Goal: Task Accomplishment & Management: Manage account settings

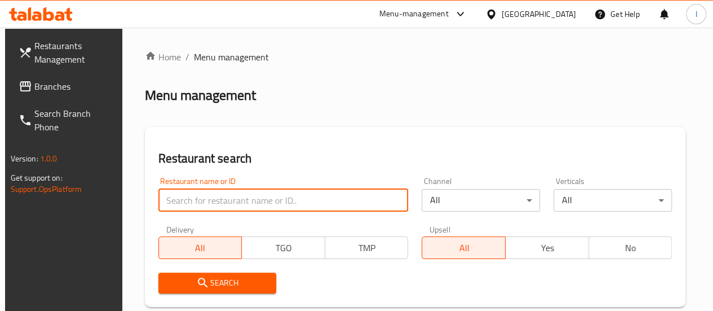
click at [197, 198] on input "search" at bounding box center [283, 200] width 250 height 23
type input "pista house"
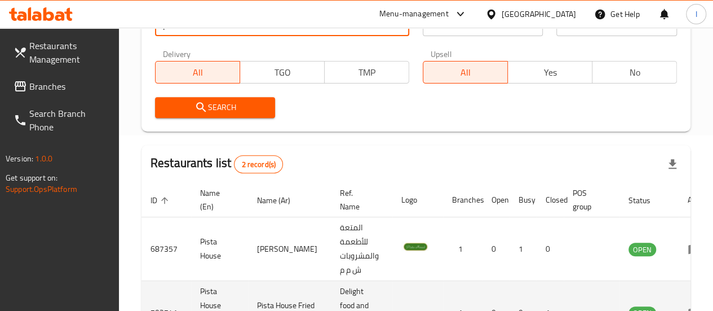
scroll to position [270, 0]
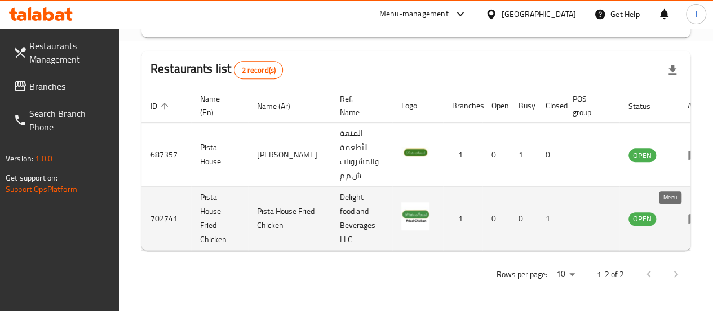
click at [688, 215] on icon "enhanced table" at bounding box center [694, 219] width 12 height 10
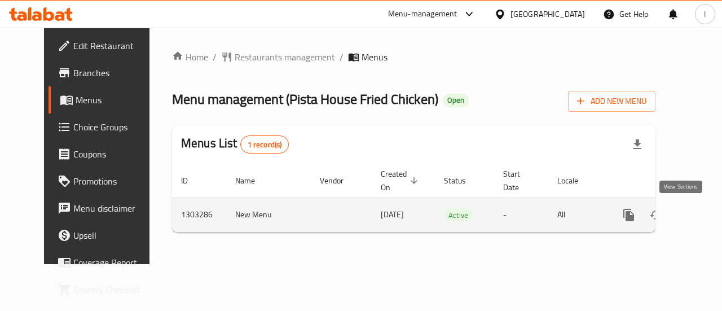
click at [705, 213] on icon "enhanced table" at bounding box center [710, 215] width 10 height 10
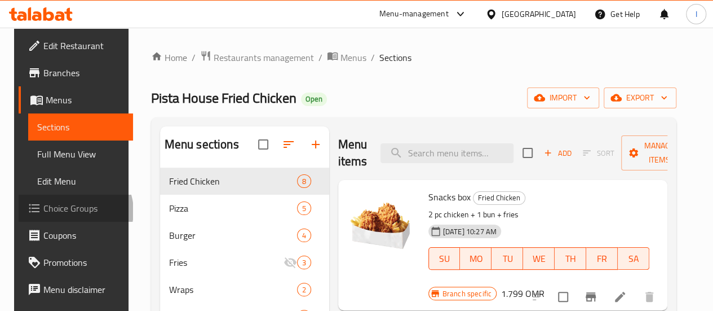
click at [60, 211] on span "Choice Groups" at bounding box center [83, 208] width 81 height 14
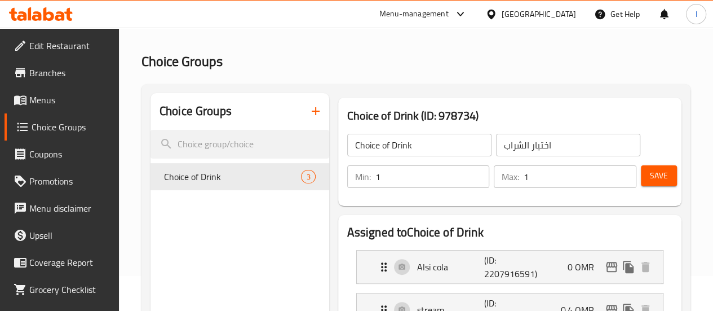
scroll to position [56, 0]
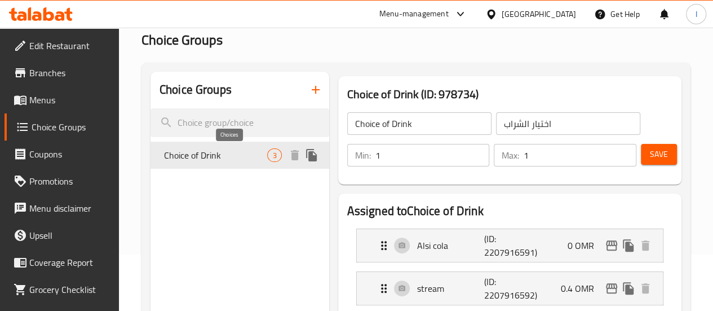
click at [268, 158] on span "3" at bounding box center [274, 155] width 13 height 11
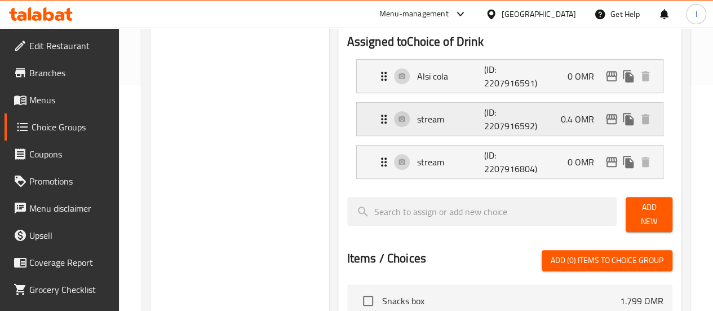
scroll to position [169, 0]
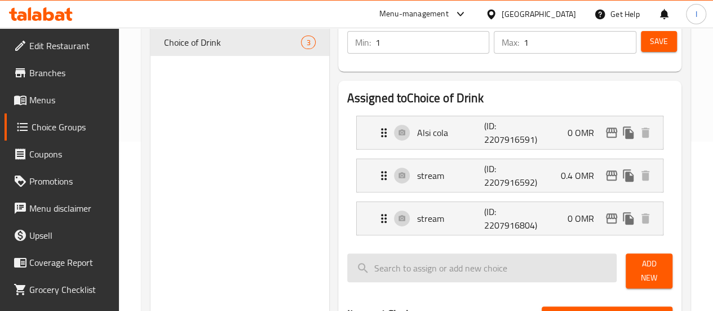
click at [423, 277] on input "search" at bounding box center [482, 267] width 270 height 29
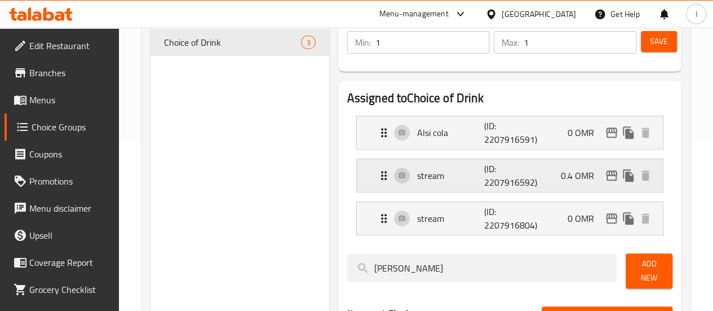
click at [377, 179] on icon "Expand" at bounding box center [384, 176] width 14 height 14
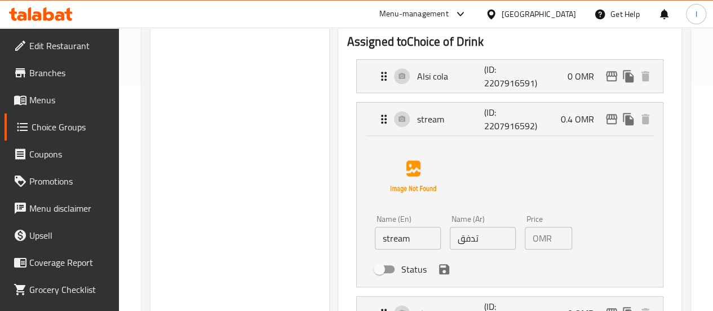
scroll to position [226, 0]
type input "Fifia Orn"
click at [375, 236] on input "stream" at bounding box center [408, 238] width 66 height 23
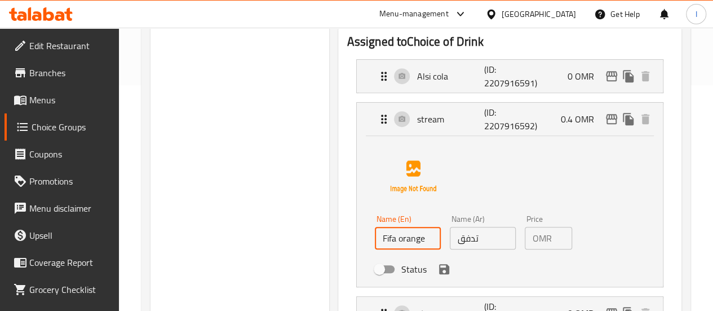
click at [391, 242] on input "Fifa orange" at bounding box center [408, 238] width 66 height 23
type input "Fifa orange"
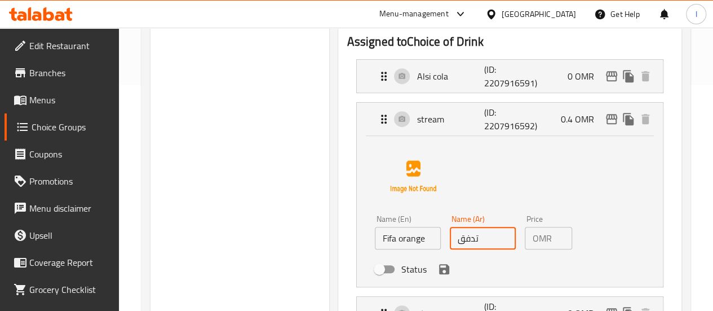
click at [462, 244] on input "تدفق" at bounding box center [483, 238] width 66 height 23
paste input "رتقال فيفا"
type input "برتقال فيفا"
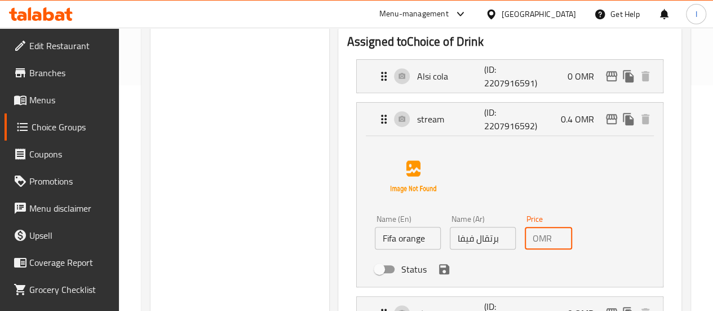
click at [557, 236] on input "0.4" at bounding box center [565, 238] width 16 height 23
click at [611, 206] on div "Name (En) Fifa orange Name (En) Name (Ar) برتقال فيفا Name (Ar) Price OMR 0 Pri…" at bounding box center [510, 209] width 270 height 142
click at [438, 274] on icon "save" at bounding box center [445, 269] width 14 height 14
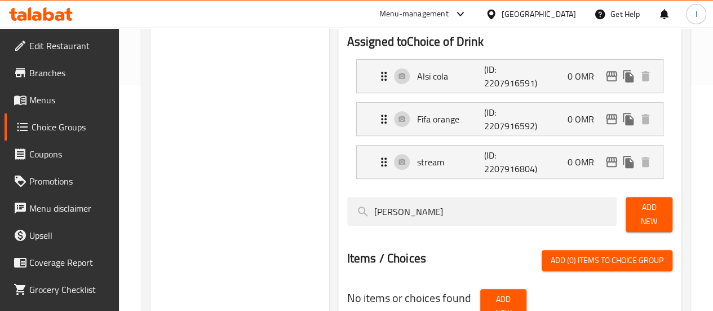
type input "0"
click at [377, 113] on icon "Expand" at bounding box center [384, 119] width 14 height 14
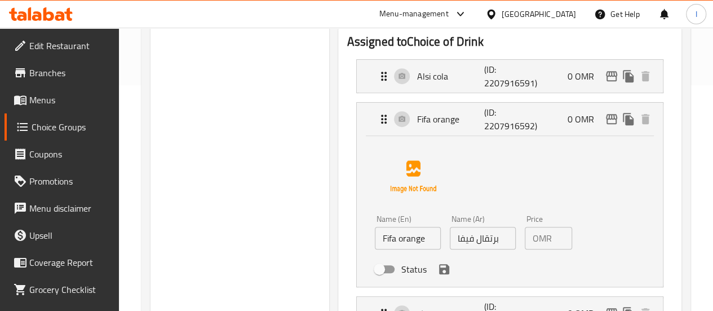
click at [347, 275] on input "Status" at bounding box center [379, 268] width 64 height 21
checkbox input "true"
click at [438, 266] on icon "save" at bounding box center [445, 269] width 14 height 14
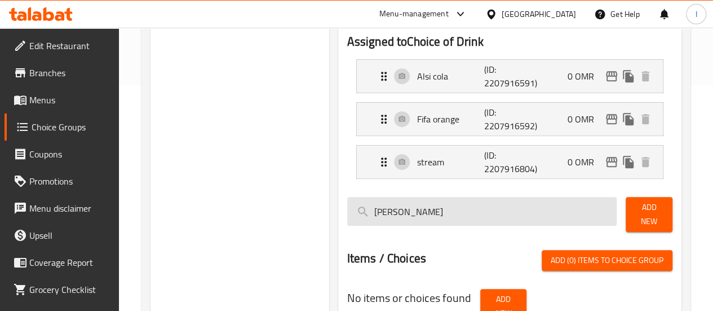
click at [432, 211] on input "Fifia Orn" at bounding box center [482, 211] width 270 height 29
type input "F"
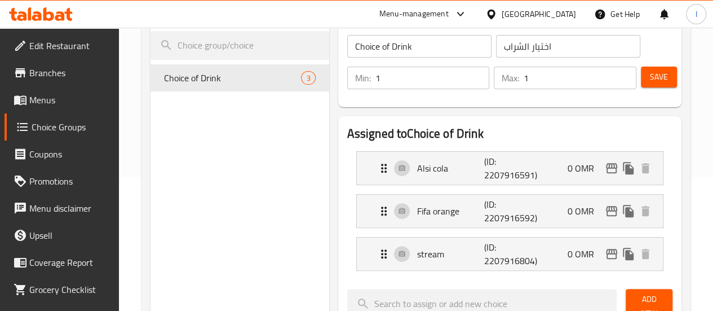
scroll to position [113, 0]
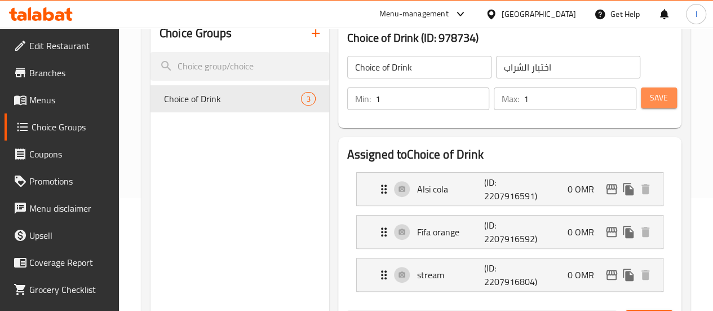
click at [660, 101] on span "Save" at bounding box center [659, 98] width 18 height 14
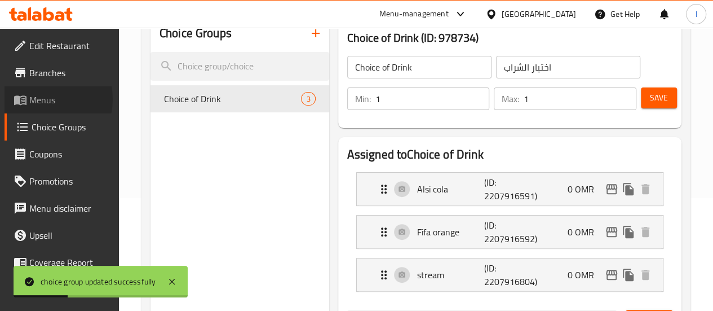
click at [42, 99] on span "Menus" at bounding box center [69, 100] width 81 height 14
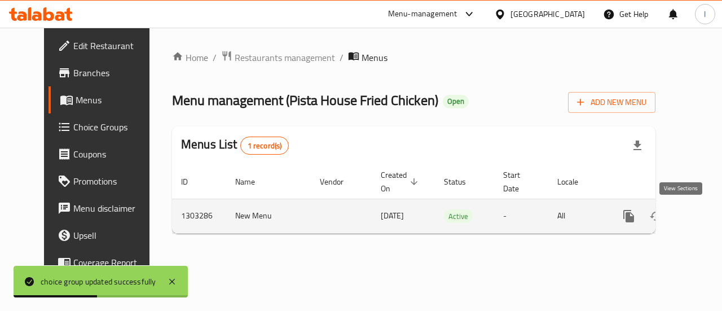
click at [703, 220] on icon "enhanced table" at bounding box center [710, 216] width 14 height 14
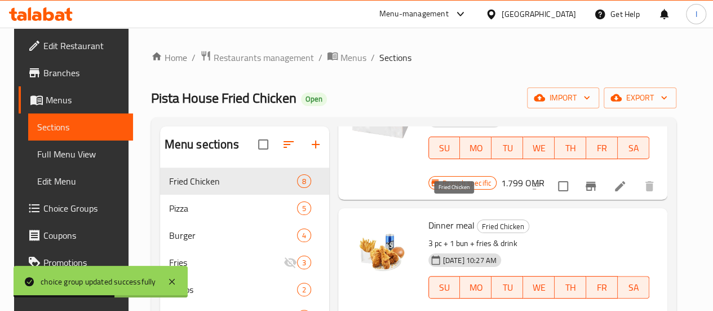
scroll to position [113, 0]
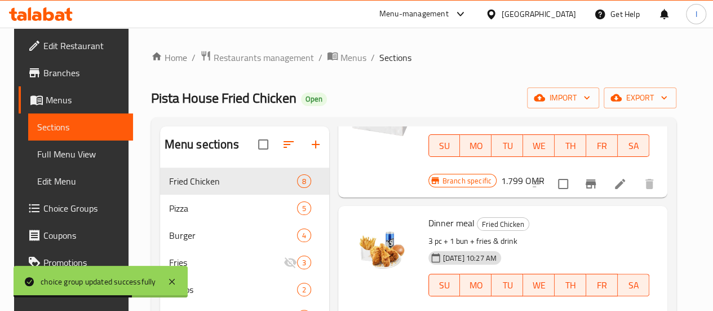
drag, startPoint x: 663, startPoint y: 293, endPoint x: 655, endPoint y: 282, distance: 12.9
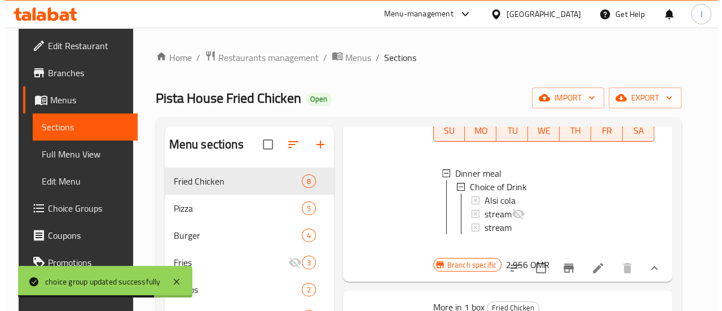
scroll to position [282, 0]
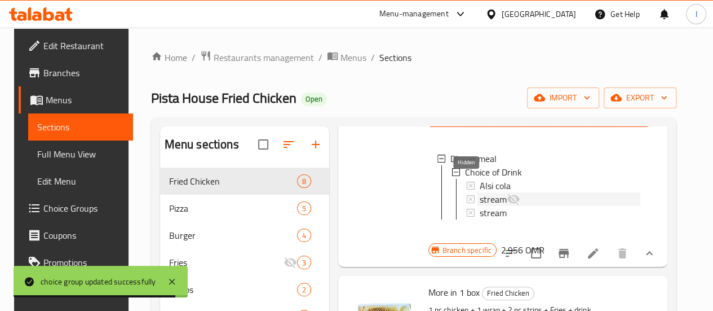
click at [507, 194] on icon at bounding box center [513, 199] width 12 height 11
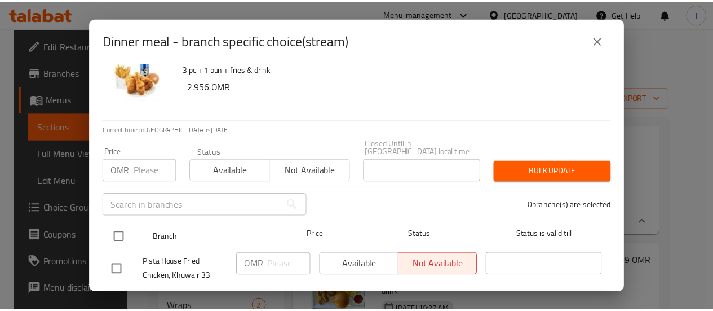
scroll to position [42, 0]
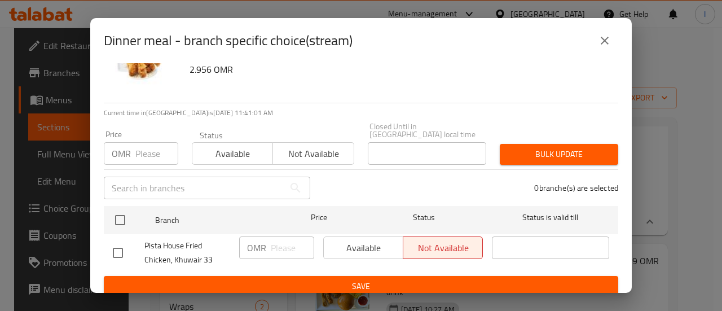
click at [599, 38] on icon "close" at bounding box center [605, 41] width 14 height 14
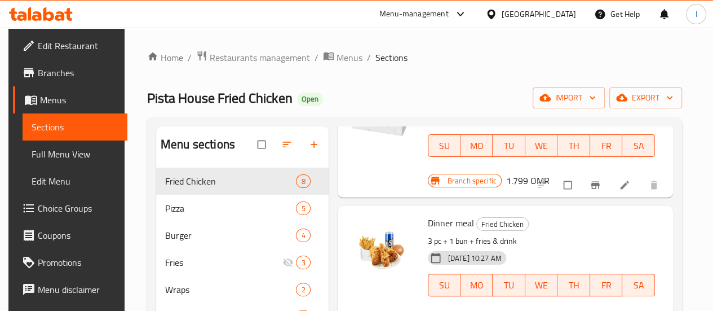
scroll to position [169, 0]
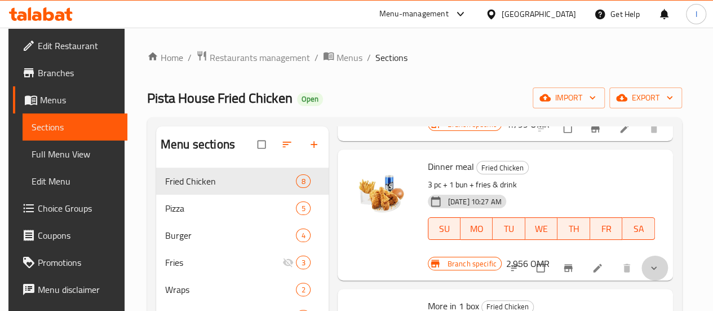
click at [652, 255] on button "show more" at bounding box center [655, 267] width 27 height 25
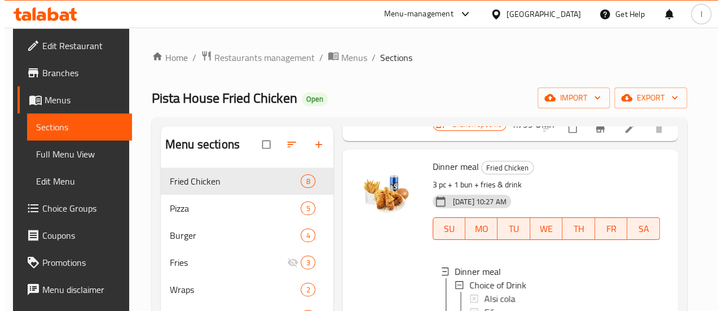
scroll to position [226, 0]
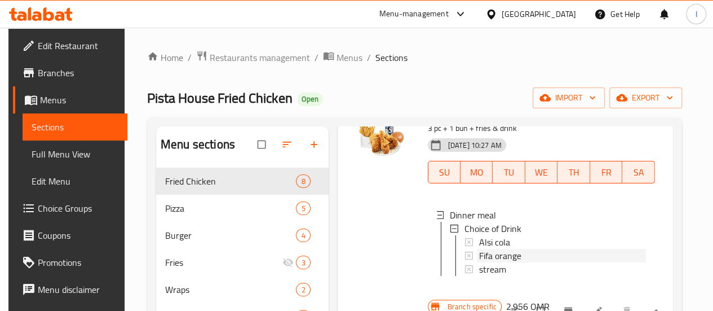
click at [480, 249] on div "Fifa orange" at bounding box center [562, 256] width 167 height 14
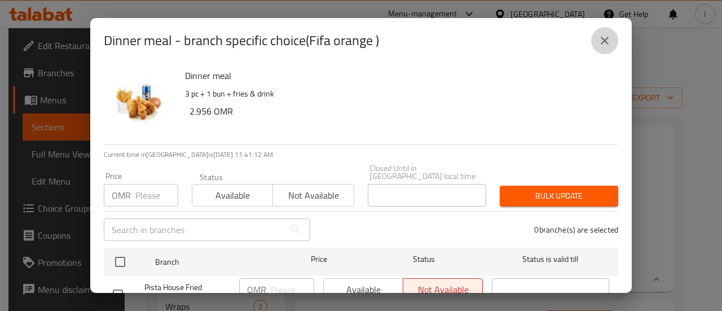
click at [603, 43] on icon "close" at bounding box center [605, 41] width 14 height 14
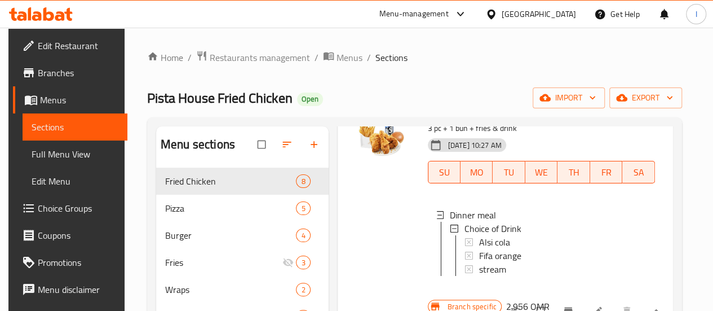
click at [479, 249] on div "Fifa orange" at bounding box center [562, 256] width 167 height 14
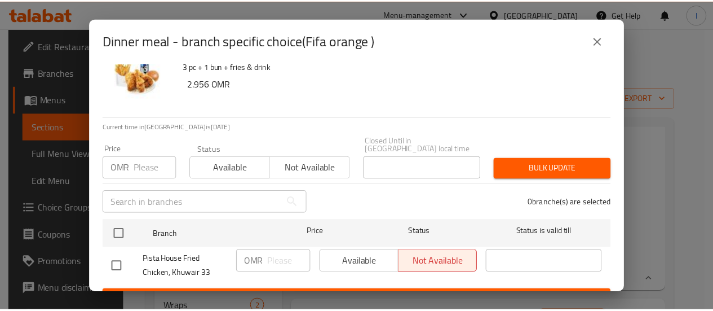
scroll to position [42, 0]
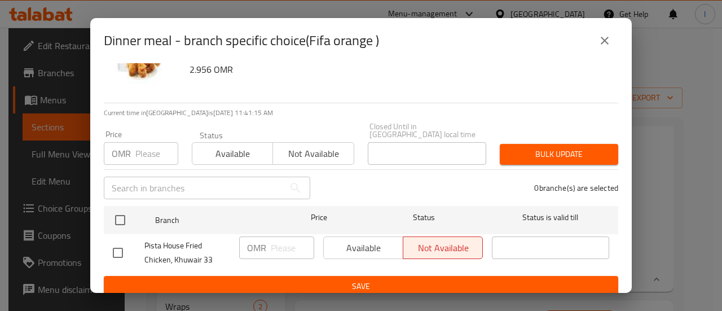
click at [598, 45] on icon "close" at bounding box center [605, 41] width 14 height 14
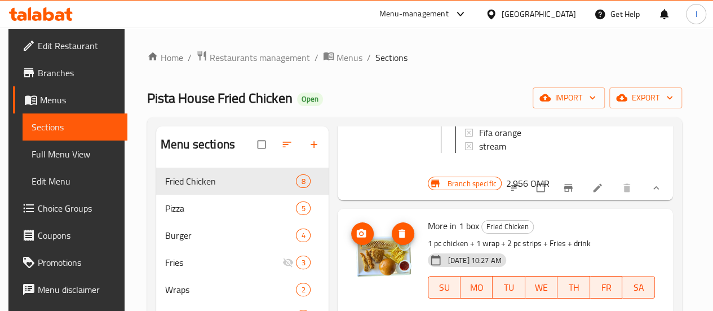
scroll to position [507, 0]
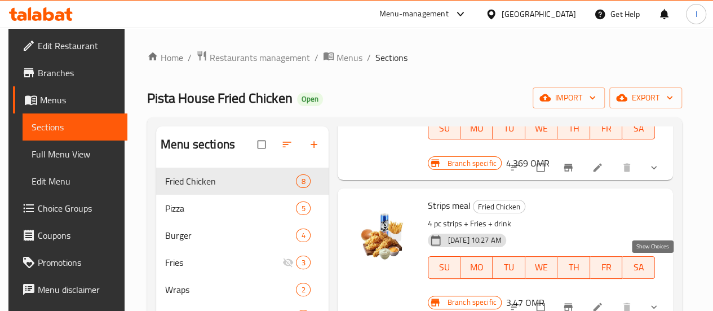
click at [651, 301] on icon "show more" at bounding box center [653, 306] width 11 height 11
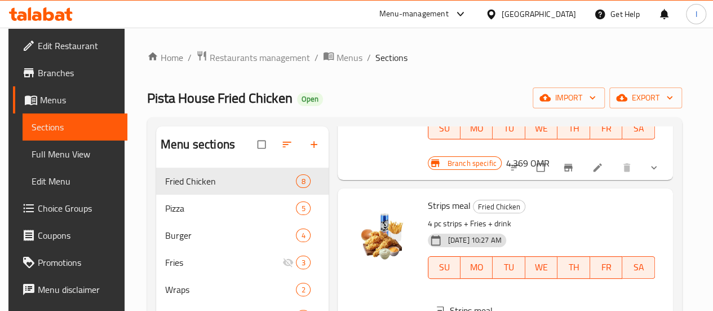
scroll to position [620, 0]
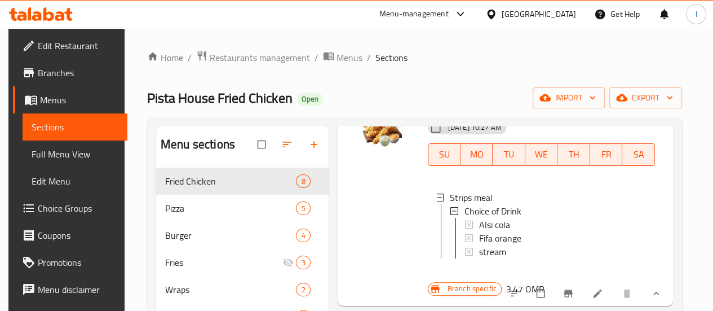
click at [545, 281] on div "Branch specific 3.47 OMR" at bounding box center [486, 289] width 117 height 16
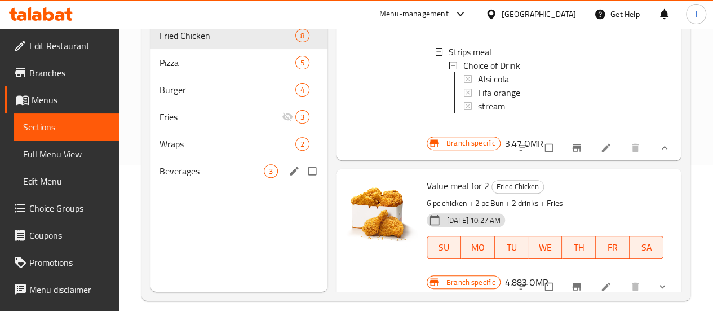
scroll to position [158, 0]
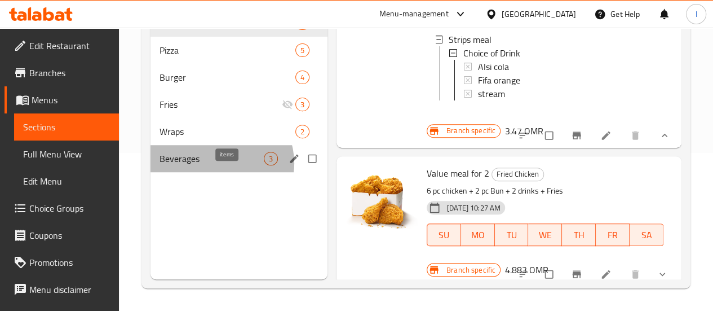
click at [264, 164] on span "3" at bounding box center [270, 158] width 13 height 11
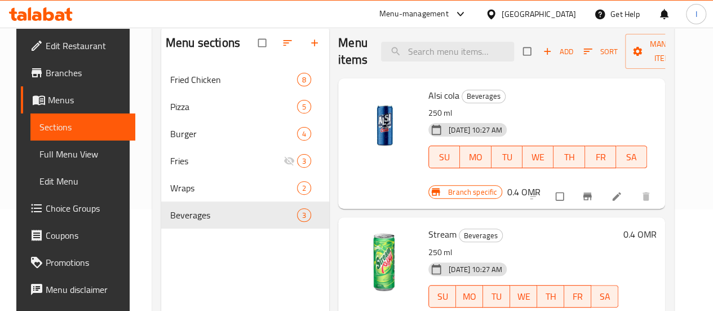
scroll to position [45, 0]
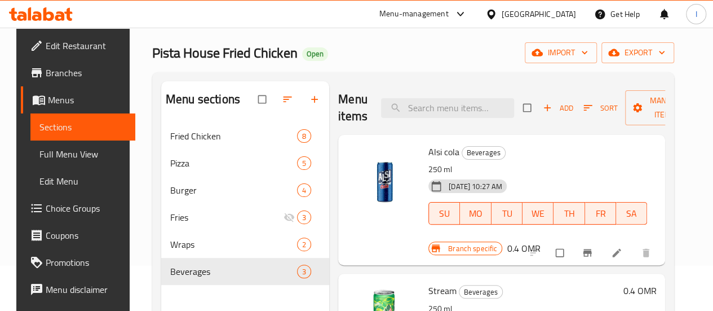
click at [540, 100] on button "Add" at bounding box center [558, 107] width 36 height 17
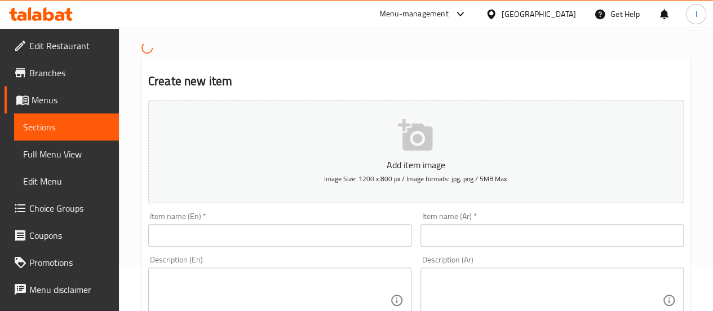
click at [299, 236] on input "text" at bounding box center [279, 235] width 263 height 23
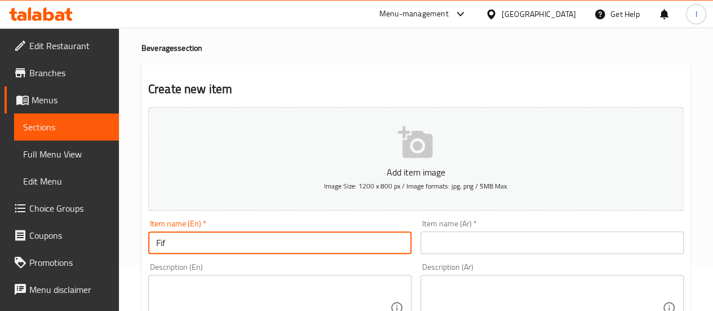
type input "Fifa orange"
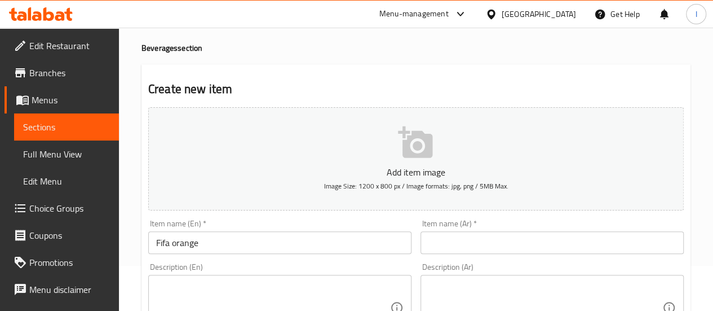
drag, startPoint x: 461, startPoint y: 254, endPoint x: 463, endPoint y: 245, distance: 8.8
click at [463, 253] on div "Item name (Ar)   * Item name (Ar) *" at bounding box center [552, 236] width 272 height 43
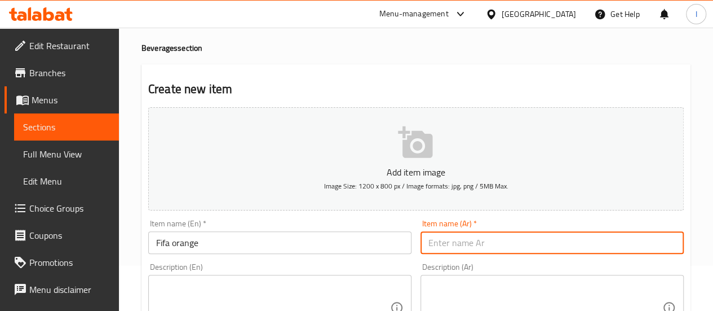
click at [463, 245] on input "text" at bounding box center [552, 242] width 263 height 23
paste input "برتقال فيفا"
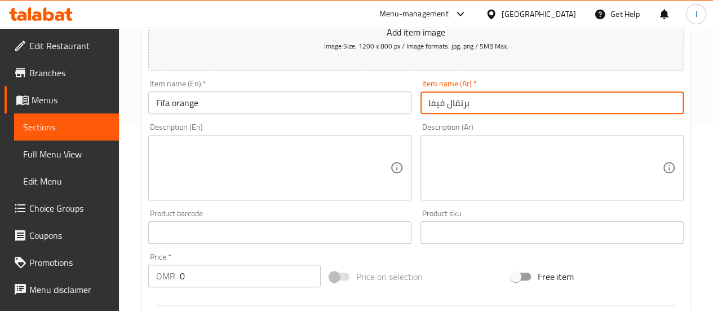
scroll to position [214, 0]
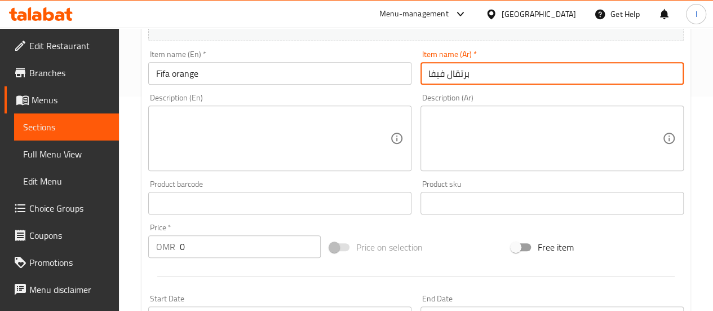
type input "برتقال فيفا"
click at [233, 248] on input "0" at bounding box center [250, 246] width 141 height 23
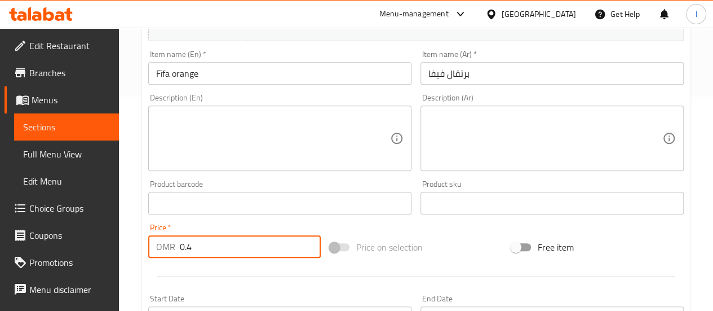
type input "0.4"
click at [233, 278] on div at bounding box center [416, 276] width 545 height 28
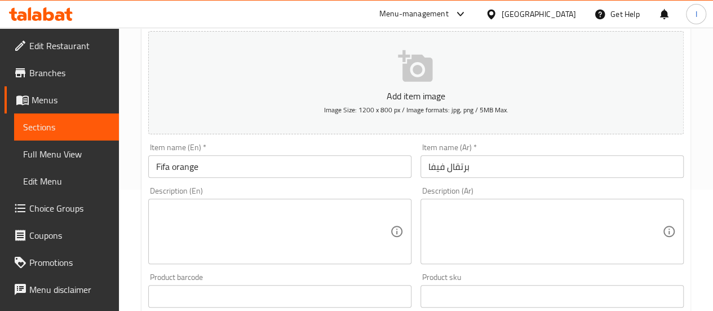
scroll to position [101, 0]
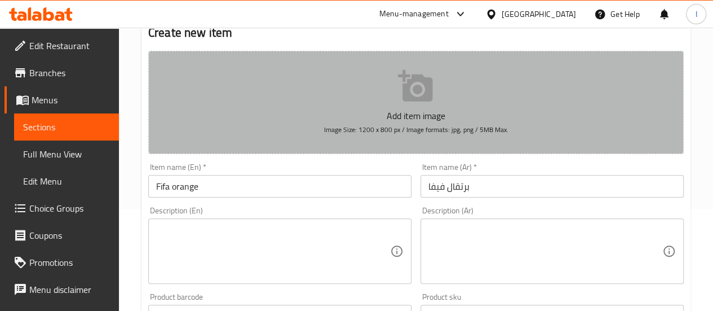
click at [398, 77] on icon "button" at bounding box center [415, 86] width 34 height 32
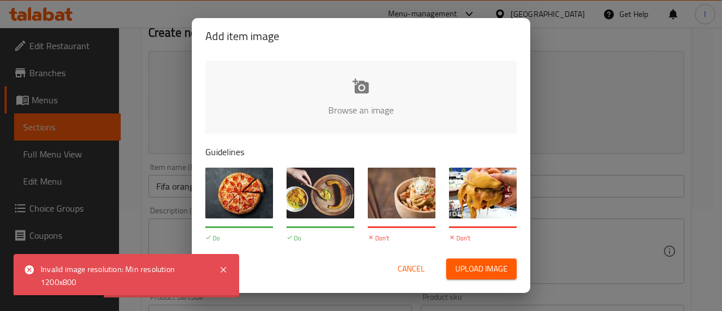
type input "C:\fakepath\Fifa orange.jpg"
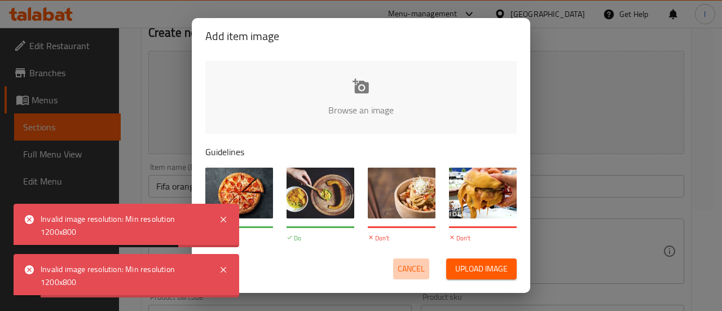
click at [409, 271] on span "Cancel" at bounding box center [411, 269] width 27 height 14
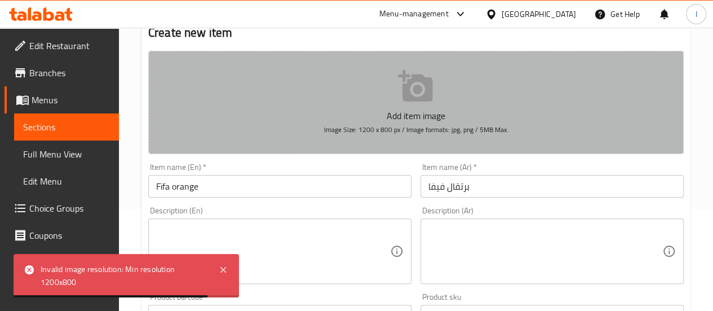
click at [384, 102] on button "Add item image Image Size: 1200 x 800 px / Image formats: jpg, png / 5MB Max." at bounding box center [416, 102] width 536 height 103
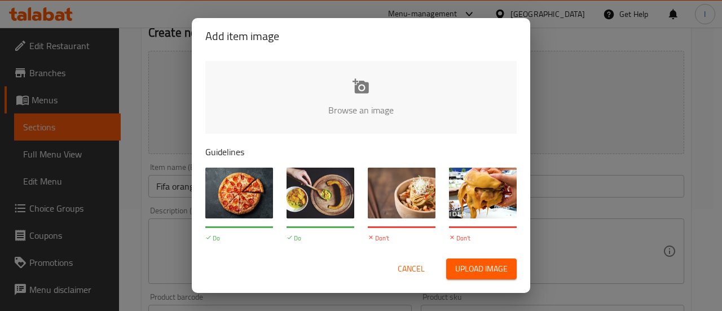
type input "C:\fakepath\Fifa orange.jpg"
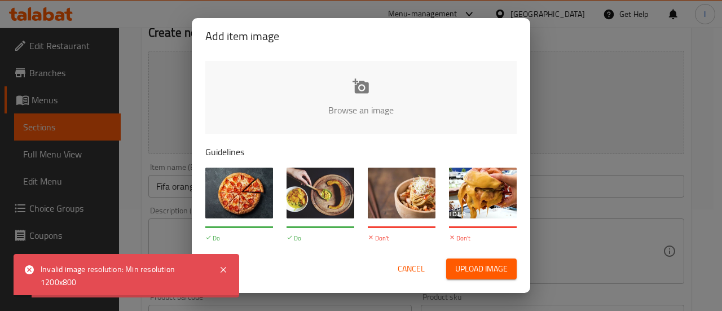
click at [406, 272] on span "Cancel" at bounding box center [411, 269] width 27 height 14
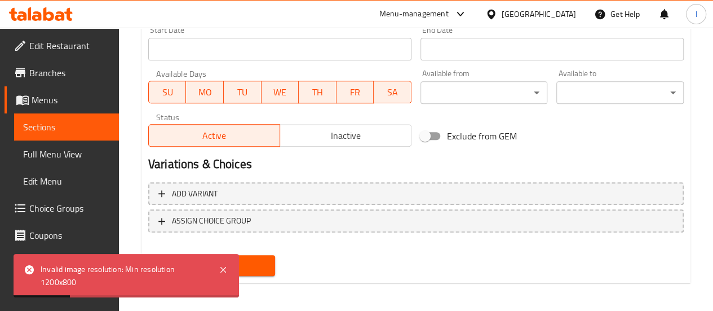
scroll to position [485, 0]
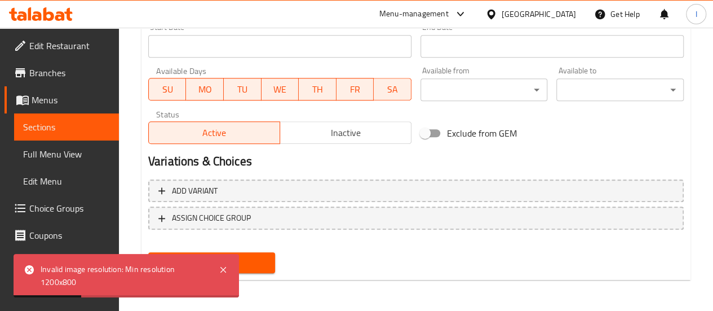
click at [240, 264] on span "Create" at bounding box center [211, 262] width 109 height 14
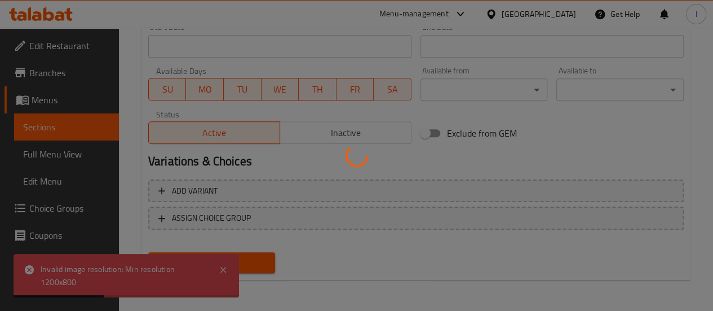
type input "0"
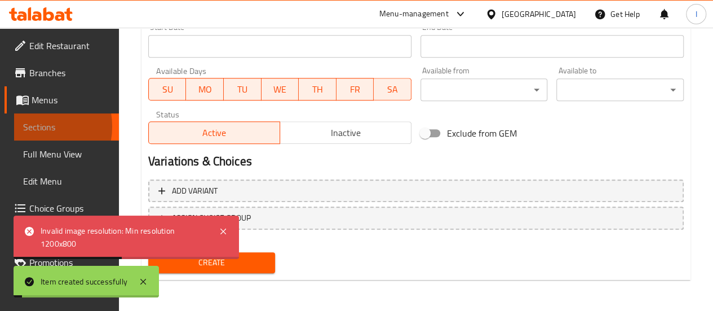
drag, startPoint x: 29, startPoint y: 126, endPoint x: 39, endPoint y: 126, distance: 9.6
click at [29, 126] on span "Sections" at bounding box center [66, 127] width 87 height 14
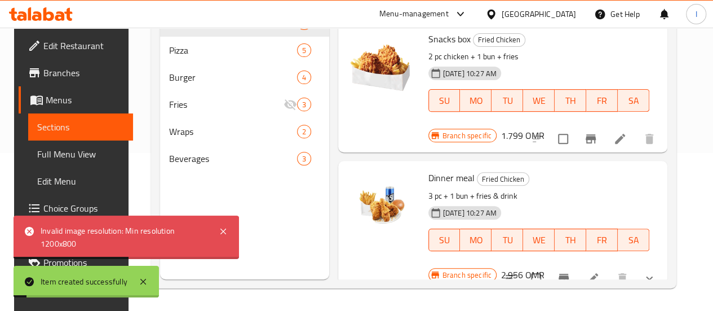
scroll to position [158, 0]
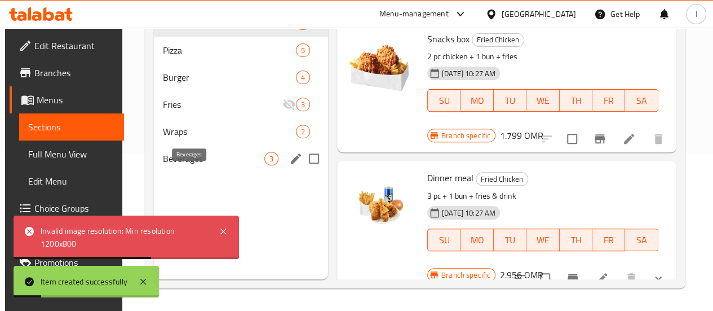
click at [196, 165] on span "Beverages" at bounding box center [213, 159] width 101 height 14
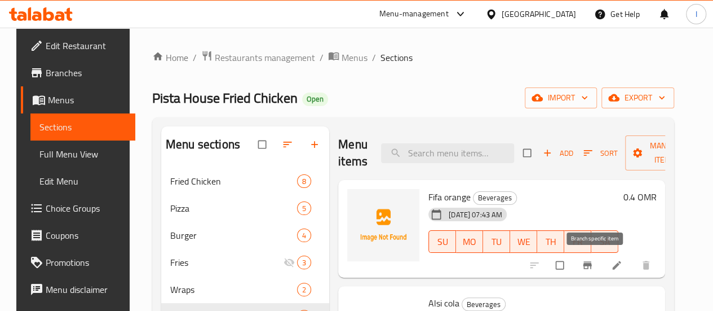
click at [591, 259] on icon "Branch-specific-item" at bounding box center [587, 264] width 11 height 11
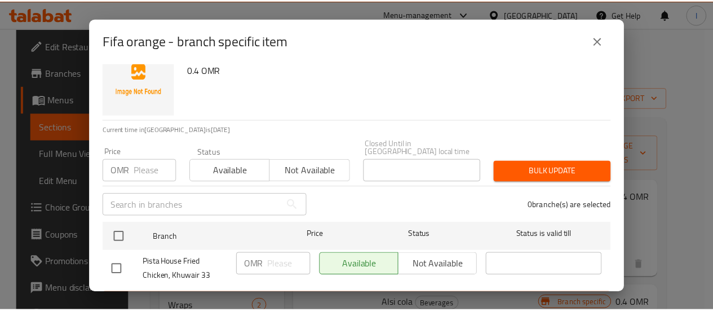
scroll to position [42, 0]
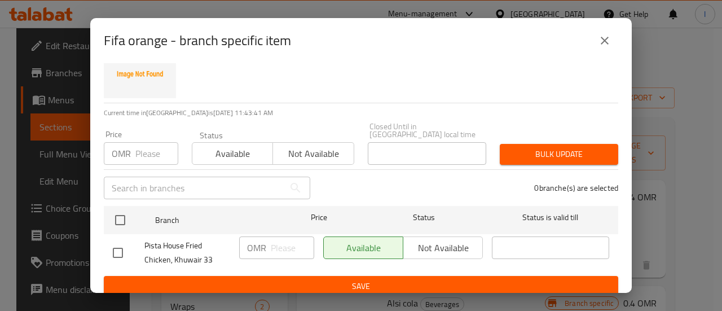
click at [157, 144] on input "number" at bounding box center [156, 153] width 43 height 23
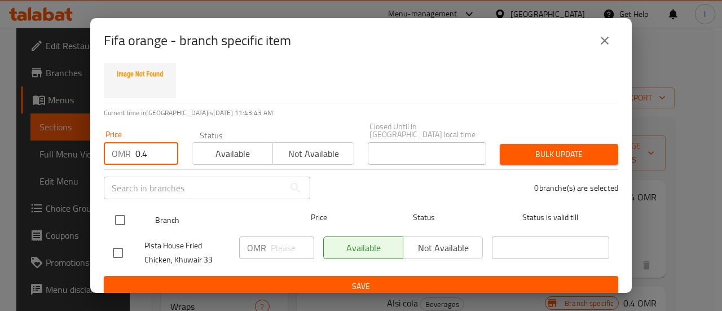
type input "0.4"
click at [115, 214] on input "checkbox" at bounding box center [120, 220] width 24 height 24
checkbox input "true"
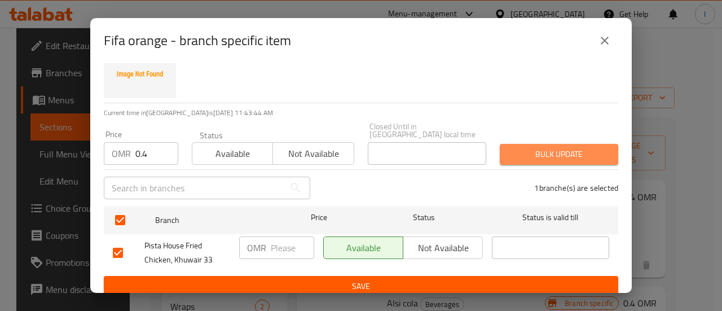
click at [553, 155] on button "Bulk update" at bounding box center [559, 154] width 118 height 21
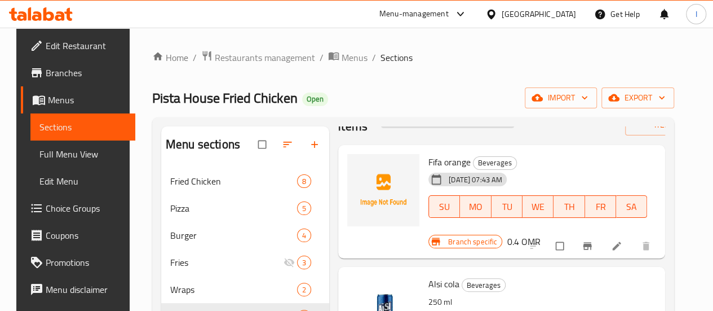
scroll to position [56, 0]
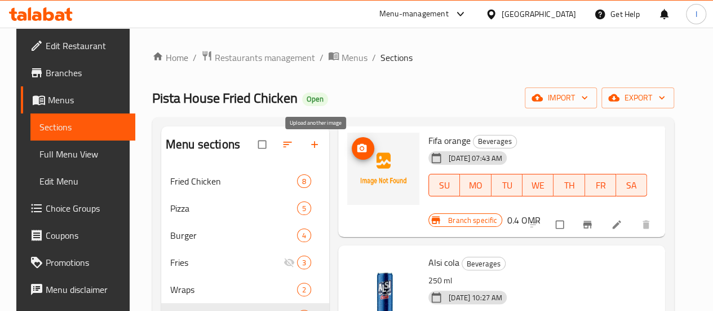
click at [352, 148] on span "upload picture" at bounding box center [363, 148] width 23 height 11
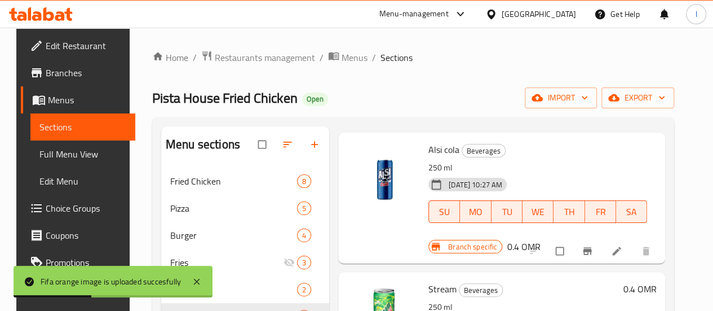
scroll to position [210, 0]
